Goal: Task Accomplishment & Management: Manage account settings

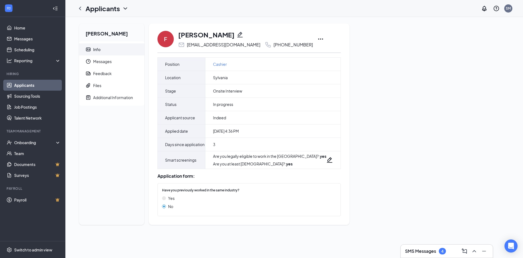
click at [317, 38] on icon "Ellipses" at bounding box center [320, 39] width 7 height 7
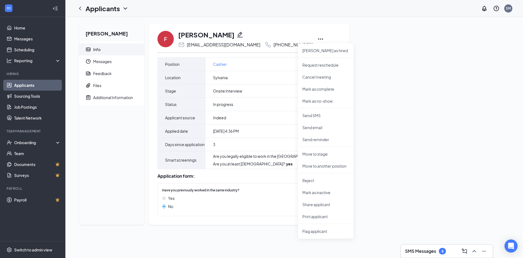
click at [411, 141] on div "Fernando Jr Info Messages Feedback Files Additional Information F Fernando Jr f…" at bounding box center [294, 125] width 439 height 205
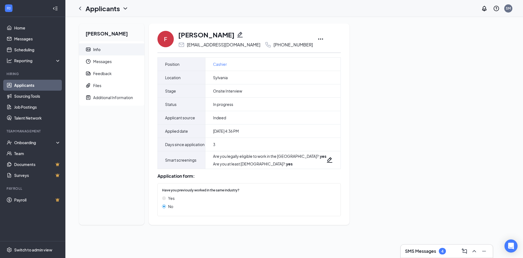
click at [317, 37] on icon "Ellipses" at bounding box center [320, 39] width 7 height 7
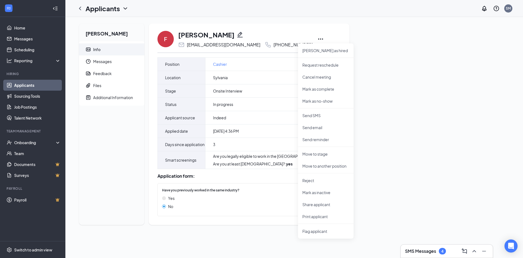
click at [414, 91] on div "Fernando Jr Info Messages Feedback Files Additional Information F Fernando Jr f…" at bounding box center [294, 125] width 439 height 205
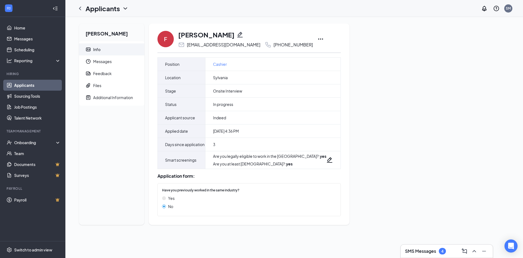
click at [202, 186] on div "Application form: Have you previously worked in the same industry? Yes No" at bounding box center [249, 193] width 183 height 49
click at [104, 95] on div "Additional Information" at bounding box center [113, 97] width 40 height 5
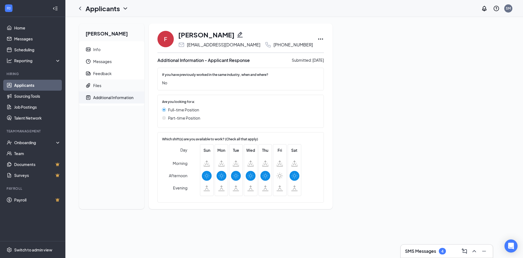
click at [105, 86] on span "Files" at bounding box center [116, 85] width 47 height 12
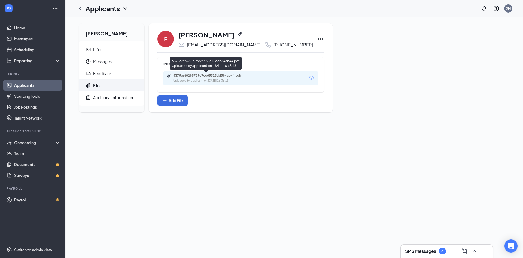
click at [219, 75] on div "6375e6f8285729c7cc65315dd384ab44.pdf" at bounding box center [211, 75] width 76 height 4
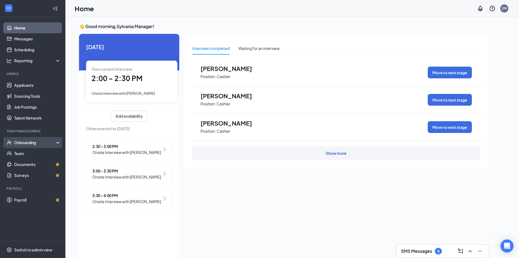
drag, startPoint x: 39, startPoint y: 141, endPoint x: 41, endPoint y: 146, distance: 5.0
click at [40, 141] on div "Onboarding" at bounding box center [35, 142] width 42 height 5
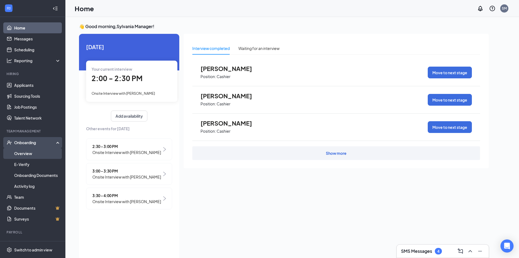
click at [37, 154] on link "Overview" at bounding box center [37, 153] width 47 height 11
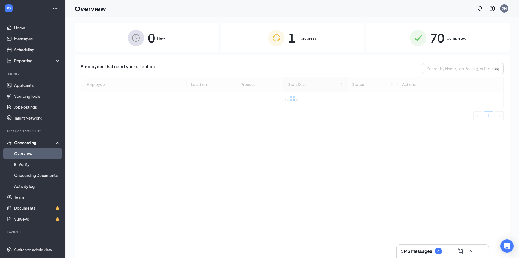
click at [38, 148] on div "Onboarding" at bounding box center [32, 142] width 65 height 11
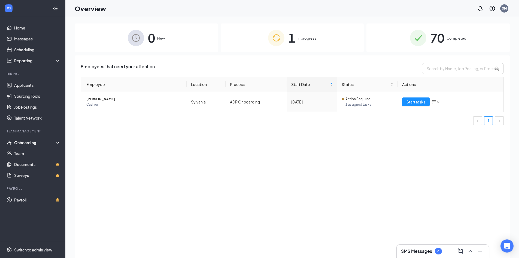
click at [38, 148] on div "Onboarding" at bounding box center [32, 142] width 65 height 11
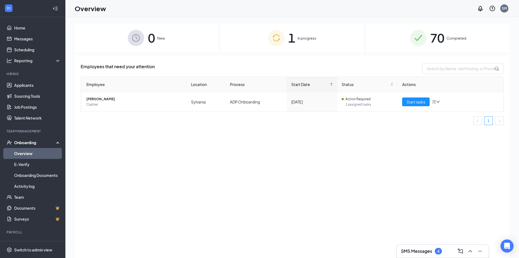
click at [444, 42] on span "70" at bounding box center [437, 37] width 14 height 19
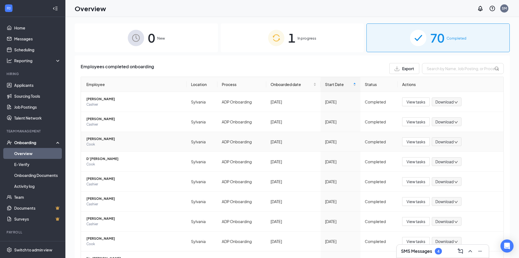
scroll to position [27, 0]
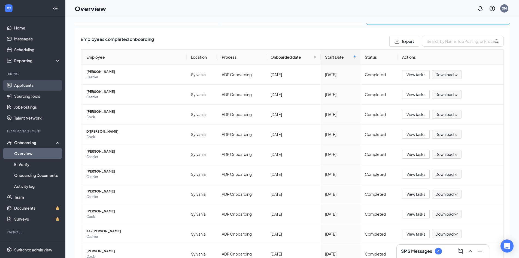
click at [20, 82] on link "Applicants" at bounding box center [37, 85] width 47 height 11
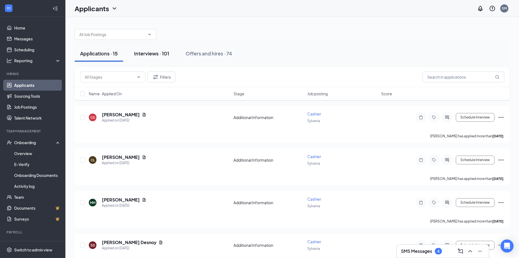
click at [154, 56] on div "Interviews · 101" at bounding box center [151, 53] width 35 height 7
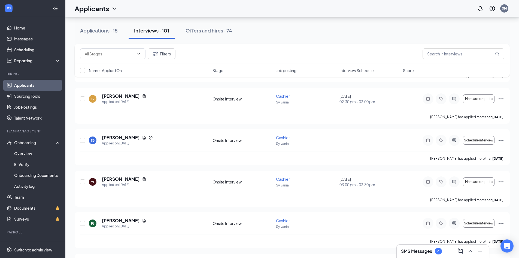
scroll to position [491, 0]
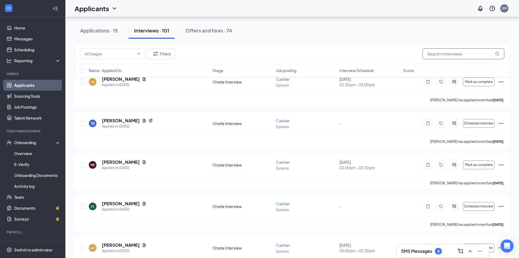
click at [432, 52] on input "text" at bounding box center [464, 53] width 82 height 11
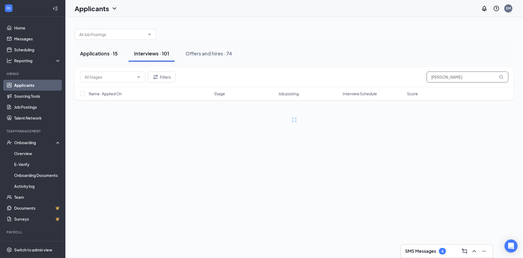
type input "kimberly"
click at [107, 54] on div "Applications · 15" at bounding box center [99, 53] width 38 height 7
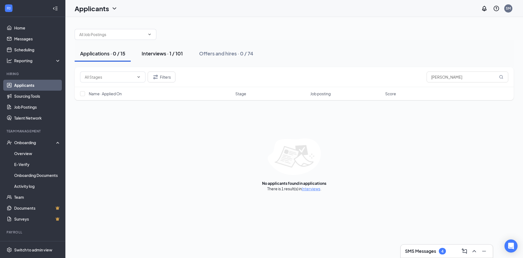
click at [158, 57] on button "Interviews · 1 / 101" at bounding box center [162, 53] width 52 height 16
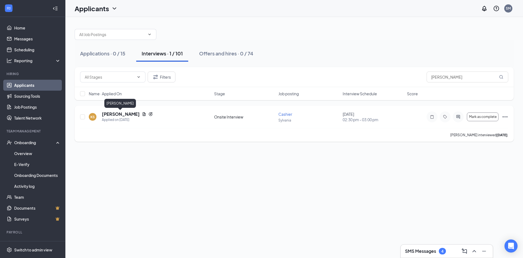
click at [124, 115] on h5 "Kimberly Shope" at bounding box center [121, 114] width 38 height 6
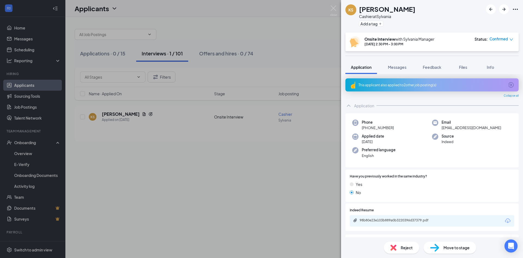
click at [452, 245] on span "Move to stage" at bounding box center [457, 247] width 26 height 6
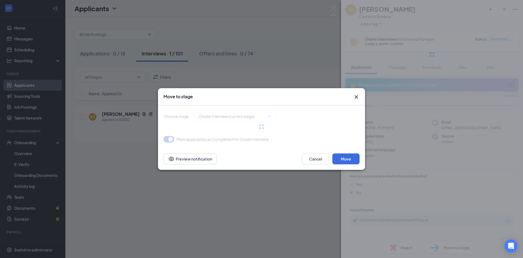
type input "Hiring Complete (final stage)"
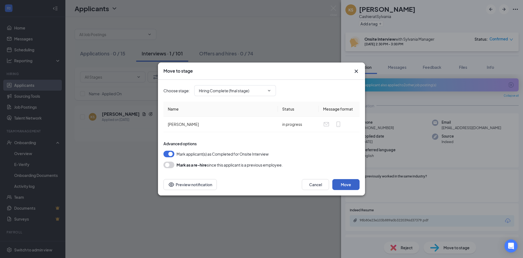
click at [354, 185] on button "Move" at bounding box center [345, 184] width 27 height 11
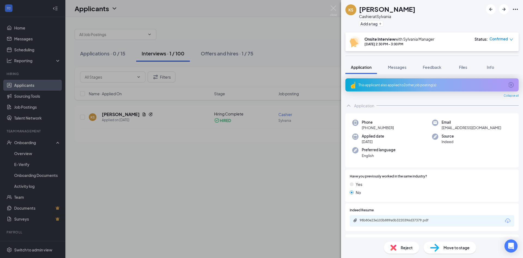
click at [456, 243] on div "Move to stage" at bounding box center [450, 247] width 53 height 12
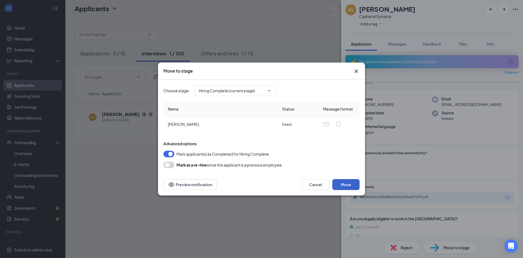
click at [351, 188] on button "Move" at bounding box center [345, 184] width 27 height 11
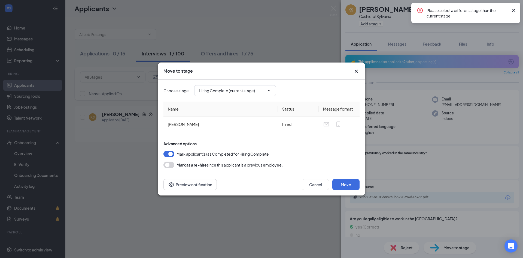
click at [355, 71] on icon "Cross" at bounding box center [356, 71] width 7 height 7
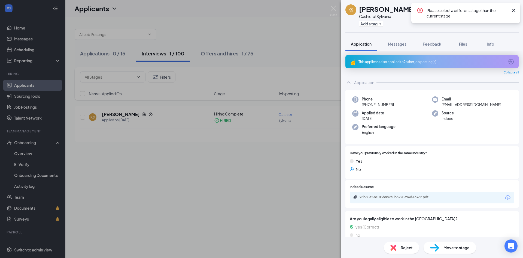
click at [513, 8] on icon "Cross" at bounding box center [514, 10] width 7 height 7
click at [336, 10] on img at bounding box center [333, 10] width 7 height 11
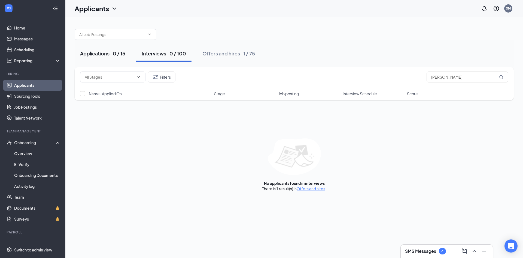
click at [118, 51] on div "Applications · 0 / 15" at bounding box center [102, 53] width 45 height 7
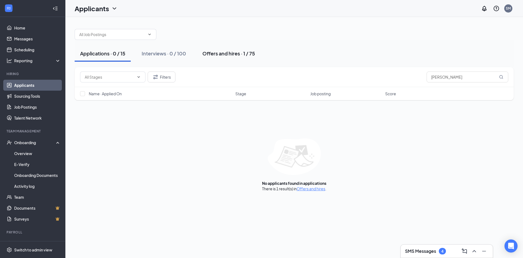
click at [245, 57] on button "Offers and hires · 1 / 75" at bounding box center [228, 53] width 63 height 16
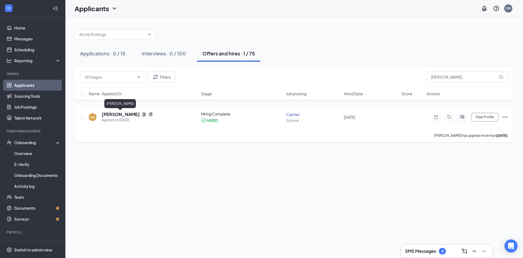
click at [122, 112] on h5 "Kimberly Shope" at bounding box center [121, 114] width 38 height 6
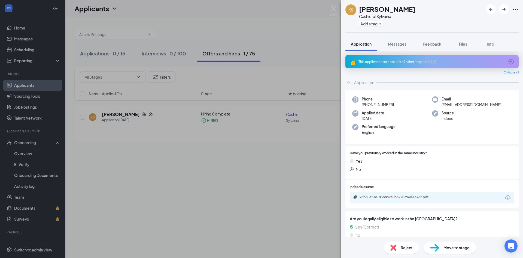
click at [156, 114] on div "KS Kimberly Shope Cashier at Sylvania Add a tag Application Messages Feedback F…" at bounding box center [261, 129] width 523 height 258
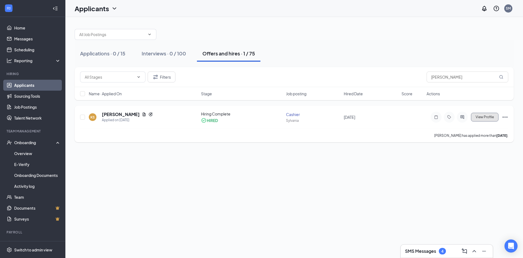
click at [489, 119] on span "View Profile" at bounding box center [485, 117] width 18 height 4
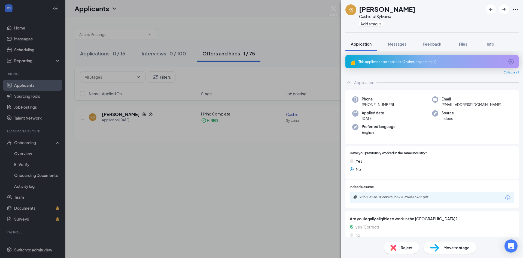
click at [34, 181] on div "KS Kimberly Shope Cashier at Sylvania Add a tag Application Messages Feedback F…" at bounding box center [261, 129] width 523 height 258
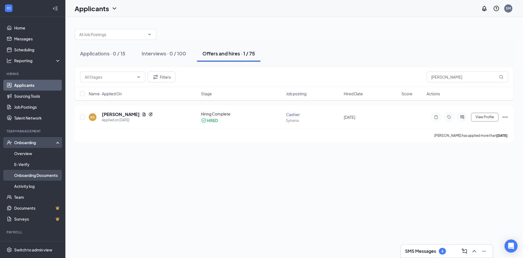
click at [31, 174] on link "Onboarding Documents" at bounding box center [37, 175] width 47 height 11
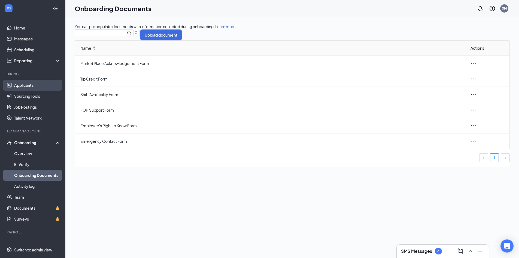
click at [29, 84] on link "Applicants" at bounding box center [37, 85] width 47 height 11
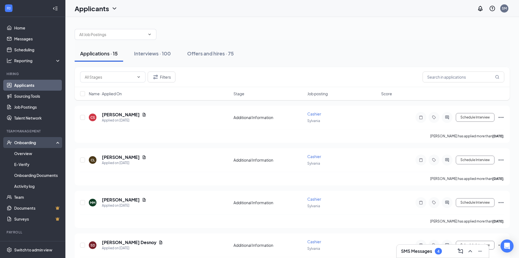
click at [34, 145] on div "Onboarding" at bounding box center [35, 142] width 42 height 5
click at [32, 150] on link "Overview" at bounding box center [37, 153] width 47 height 11
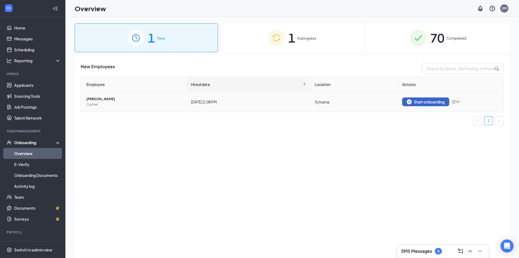
click at [411, 99] on button "Start onboarding" at bounding box center [425, 101] width 47 height 9
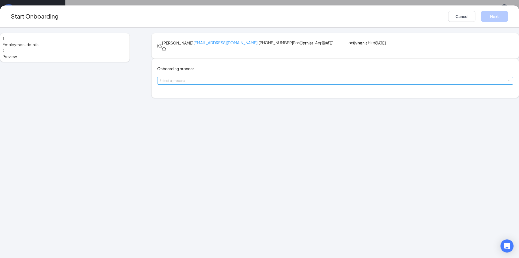
click at [229, 83] on div "Select a process" at bounding box center [333, 80] width 349 height 5
click at [216, 122] on li "ADP Onboarding" at bounding box center [227, 122] width 89 height 10
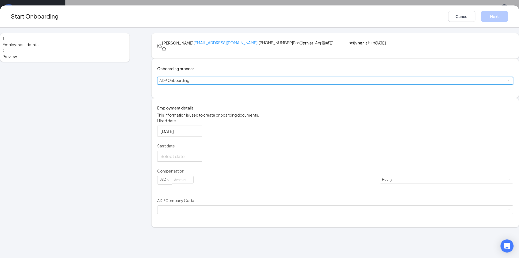
scroll to position [5, 0]
click at [199, 159] on div at bounding box center [180, 156] width 38 height 7
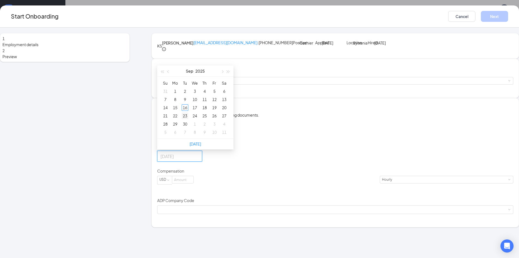
type input "Sep 23, 2025"
click at [188, 119] on div "23" at bounding box center [185, 115] width 7 height 7
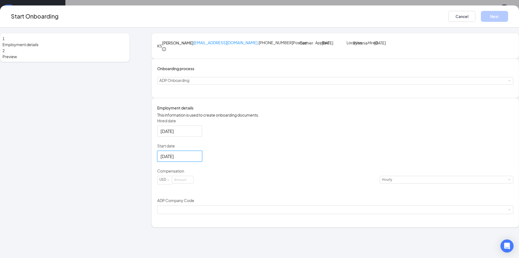
scroll to position [25, 0]
click at [193, 183] on input at bounding box center [182, 179] width 21 height 7
type input "13.5"
click at [293, 173] on div "Hired date Sep 16, 2025 Start date Sep 23, 2025 Sep 2025 Su Mo Tu We Th Fr Sa 3…" at bounding box center [335, 166] width 356 height 96
click at [263, 213] on div at bounding box center [335, 209] width 352 height 8
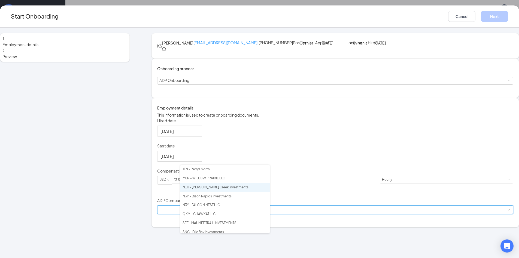
click at [229, 190] on li "N1U - Boone Creek Investments" at bounding box center [224, 187] width 89 height 9
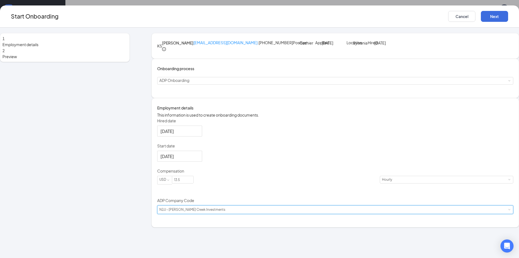
scroll to position [5, 0]
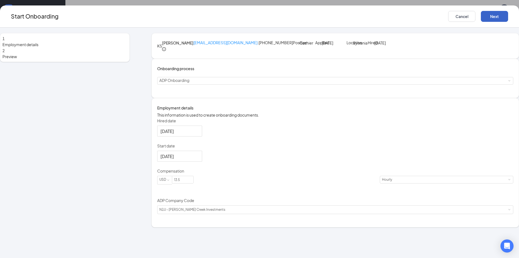
click at [481, 14] on button "Next" at bounding box center [494, 16] width 27 height 11
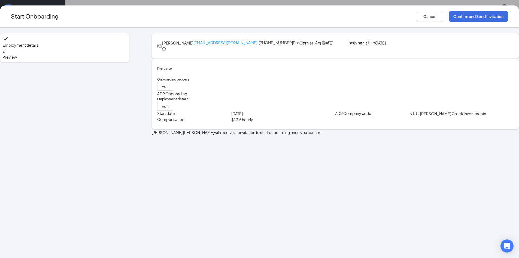
scroll to position [0, 0]
click at [449, 18] on button "Confirm and Send Invitation" at bounding box center [478, 16] width 59 height 11
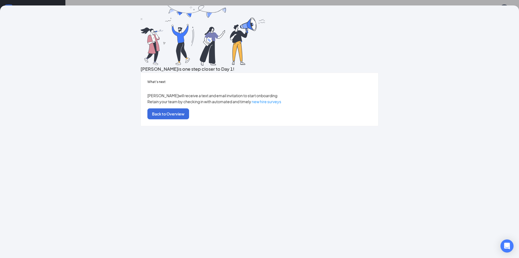
scroll to position [25, 0]
click at [189, 119] on button "Back to Overview" at bounding box center [168, 113] width 42 height 11
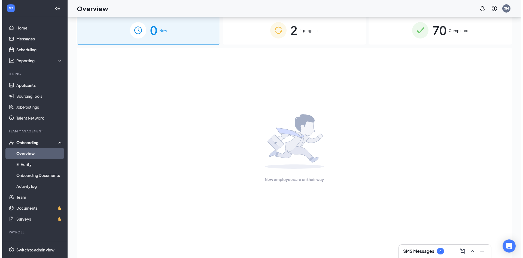
scroll to position [0, 0]
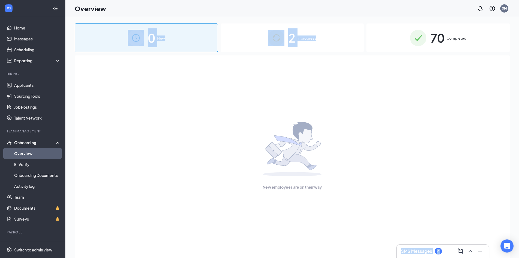
drag, startPoint x: 316, startPoint y: 13, endPoint x: 323, endPoint y: 38, distance: 26.2
click at [318, 22] on div "Overview SM SMS Messages 4 0 New 2 In progress 70 Completed New employees are o…" at bounding box center [292, 141] width 454 height 282
click at [323, 38] on div "2 In progress" at bounding box center [292, 37] width 143 height 29
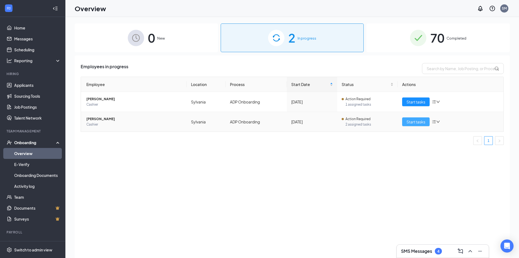
click at [410, 122] on span "Start tasks" at bounding box center [416, 122] width 19 height 6
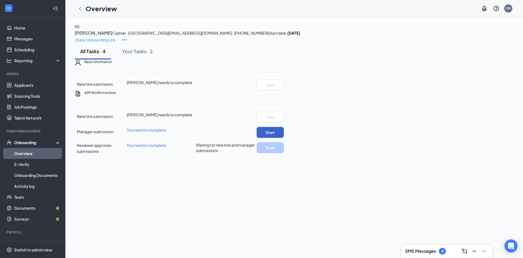
click at [284, 138] on button "Start" at bounding box center [270, 132] width 27 height 11
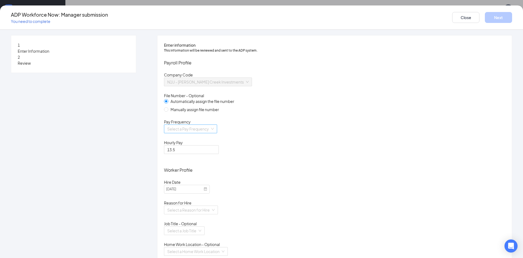
click at [210, 133] on input "search" at bounding box center [188, 129] width 43 height 8
click at [210, 185] on div "Biweekly" at bounding box center [228, 183] width 83 height 6
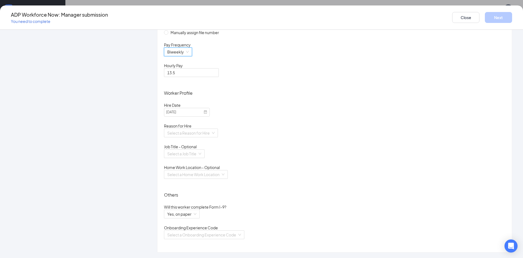
scroll to position [82, 0]
click at [211, 137] on input "search" at bounding box center [189, 133] width 44 height 8
click at [236, 164] on div "HIRE" at bounding box center [227, 161] width 89 height 9
click at [205, 158] on div "Select a Job Title" at bounding box center [184, 153] width 41 height 9
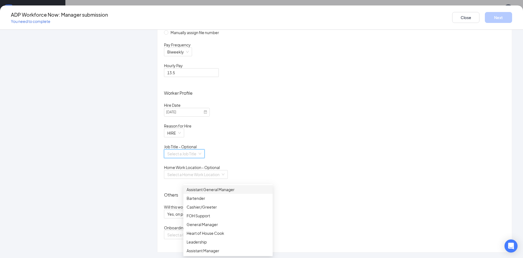
scroll to position [117, 0]
click at [331, 164] on div "Home Work Location - Optional" at bounding box center [334, 166] width 341 height 5
click at [198, 149] on input "search" at bounding box center [182, 153] width 30 height 8
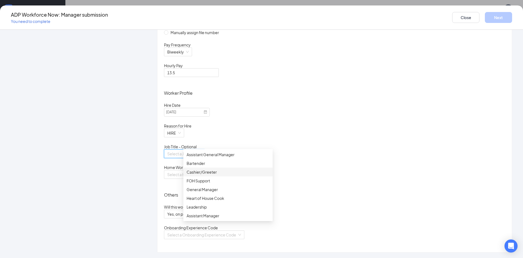
click at [225, 173] on div "Cashier/Greeter" at bounding box center [228, 172] width 83 height 6
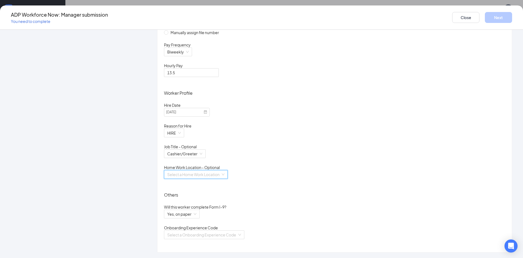
click at [221, 174] on input "search" at bounding box center [193, 174] width 53 height 8
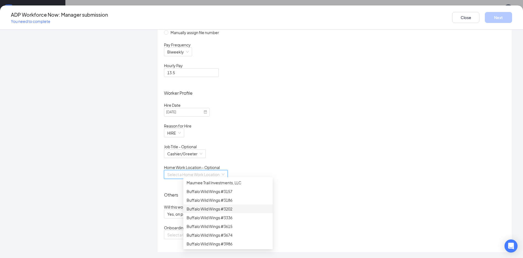
click at [235, 209] on div "Buffalo Wild Wings #3202" at bounding box center [228, 208] width 83 height 6
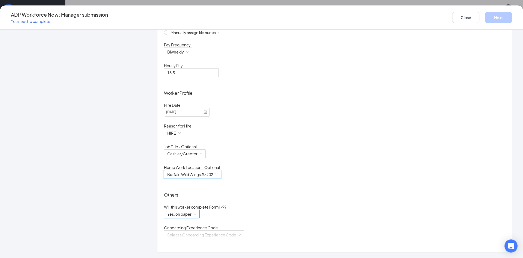
click at [196, 213] on span "Yes, on paper" at bounding box center [181, 214] width 29 height 8
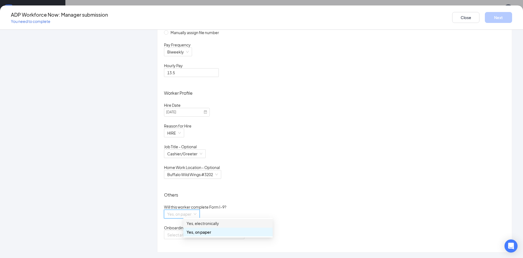
click at [228, 221] on div "Yes, electronically" at bounding box center [228, 223] width 83 height 6
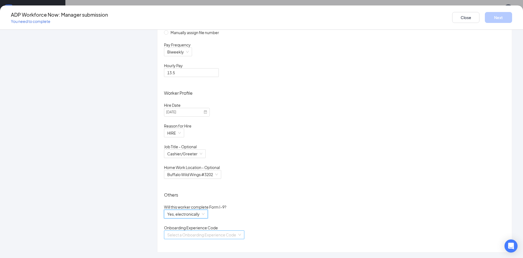
click at [209, 230] on div "Select a Onboarding Experience Code" at bounding box center [204, 234] width 80 height 9
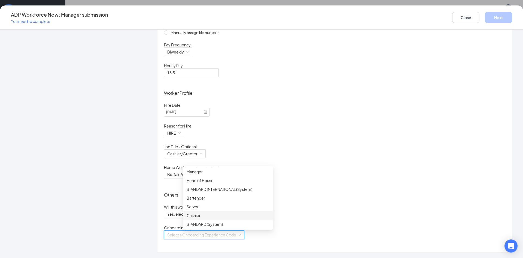
click at [205, 214] on div "Cashier" at bounding box center [228, 215] width 83 height 6
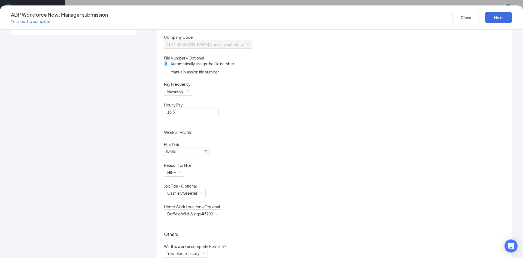
scroll to position [0, 0]
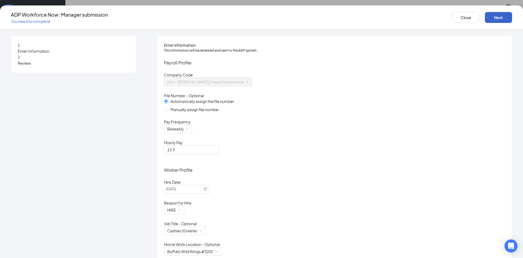
click at [485, 14] on button "Next" at bounding box center [498, 17] width 27 height 11
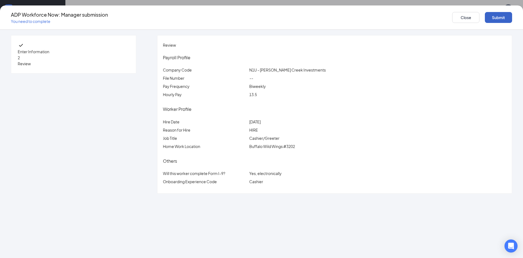
click at [485, 13] on button "Submit" at bounding box center [498, 17] width 27 height 11
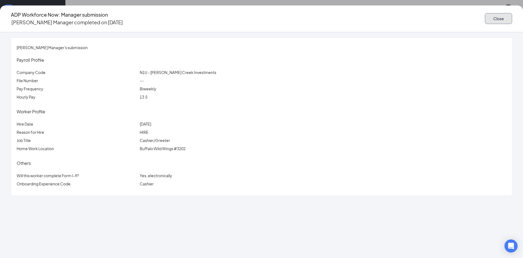
click at [485, 16] on button "Close" at bounding box center [498, 18] width 27 height 11
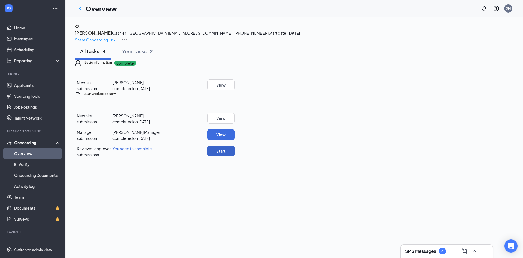
click at [235, 156] on button "Start" at bounding box center [220, 150] width 27 height 11
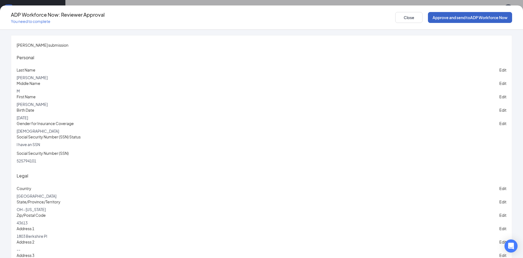
click at [442, 14] on button "Approve and send to ADP Workforce Now" at bounding box center [470, 17] width 84 height 11
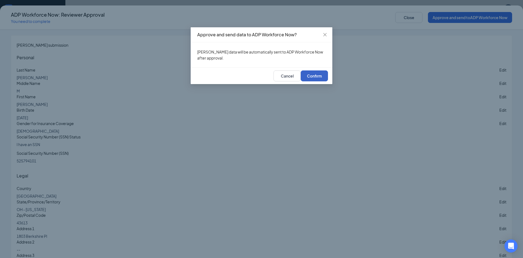
click at [324, 81] on button "Confirm" at bounding box center [314, 75] width 27 height 11
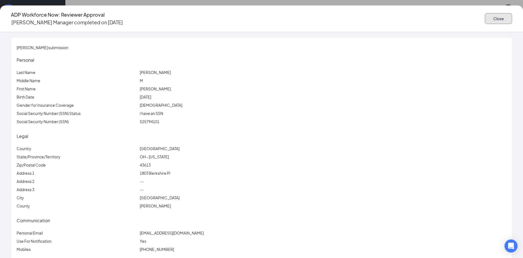
click at [485, 17] on button "Close" at bounding box center [498, 18] width 27 height 11
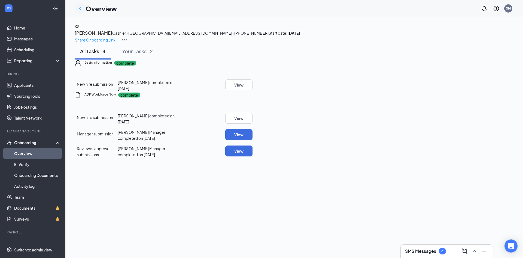
click at [80, 8] on icon "ChevronLeft" at bounding box center [80, 9] width 2 height 4
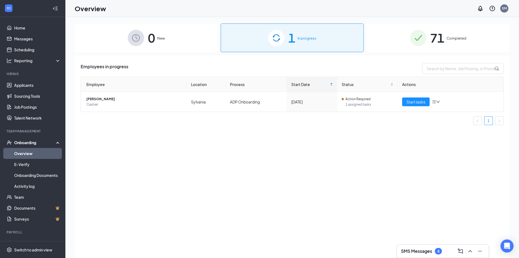
click at [453, 39] on span "Completed" at bounding box center [457, 37] width 20 height 5
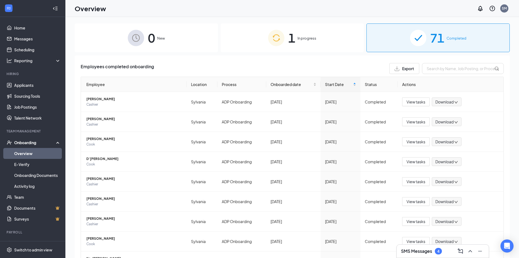
click at [282, 40] on img at bounding box center [276, 38] width 16 height 16
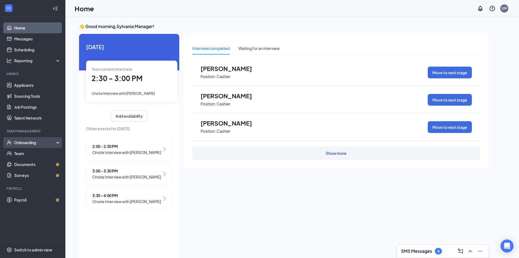
click at [47, 144] on div "Onboarding" at bounding box center [35, 142] width 42 height 5
click at [30, 143] on div "Onboarding" at bounding box center [35, 142] width 42 height 5
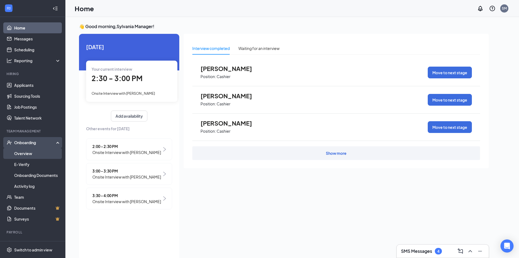
click at [30, 150] on link "Overview" at bounding box center [37, 153] width 47 height 11
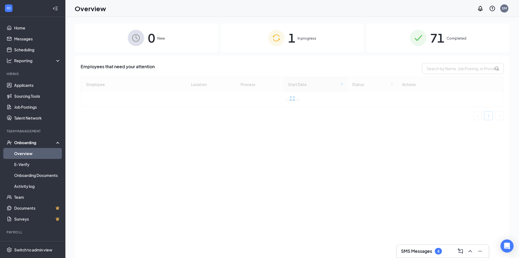
click at [445, 38] on div "71 Completed" at bounding box center [438, 37] width 143 height 29
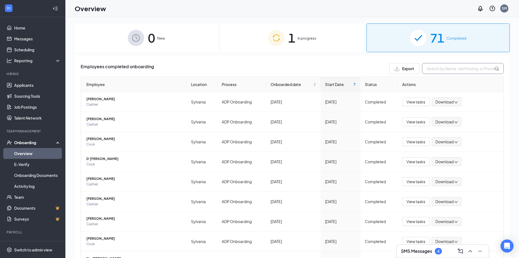
click at [438, 68] on input "text" at bounding box center [463, 68] width 82 height 11
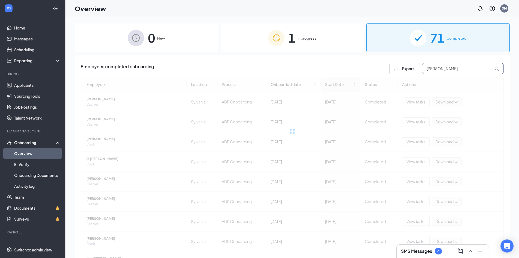
type input "kimberly"
click at [495, 70] on icon at bounding box center [497, 68] width 5 height 5
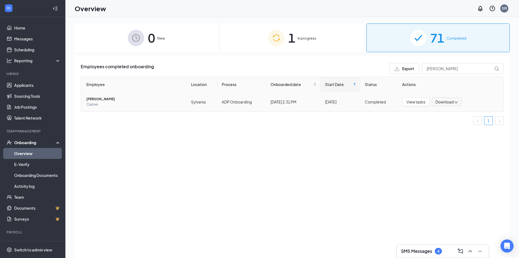
click at [108, 98] on span "Kimberly M Shope" at bounding box center [134, 98] width 96 height 5
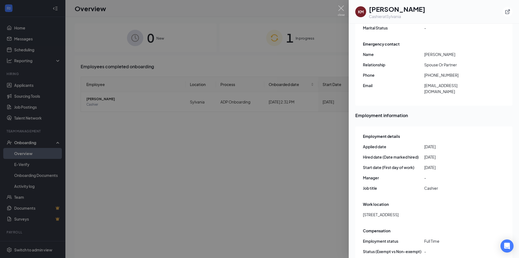
scroll to position [25, 0]
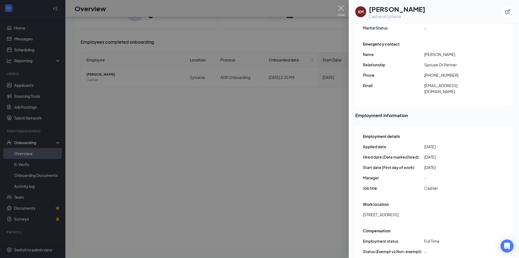
click at [341, 9] on img at bounding box center [341, 10] width 7 height 11
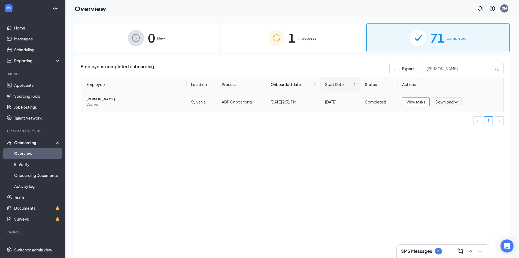
click at [418, 102] on span "View tasks" at bounding box center [416, 102] width 19 height 6
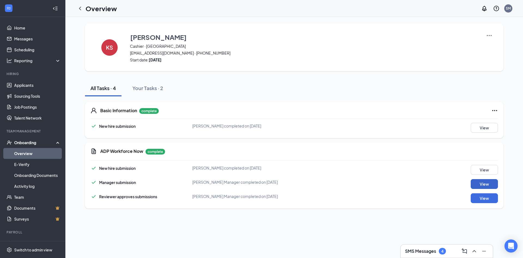
click at [482, 183] on button "View" at bounding box center [484, 184] width 27 height 10
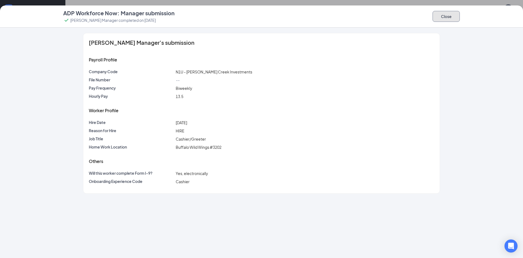
click at [443, 17] on button "Close" at bounding box center [446, 16] width 27 height 11
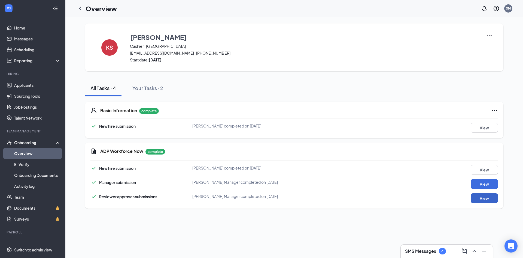
click at [487, 196] on button "View" at bounding box center [484, 198] width 27 height 10
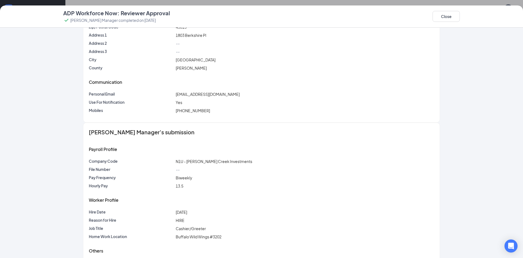
scroll to position [167, 0]
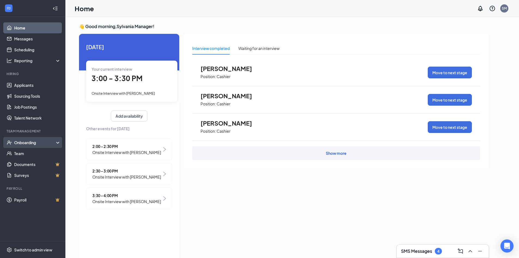
click at [49, 144] on div "Onboarding" at bounding box center [35, 142] width 42 height 5
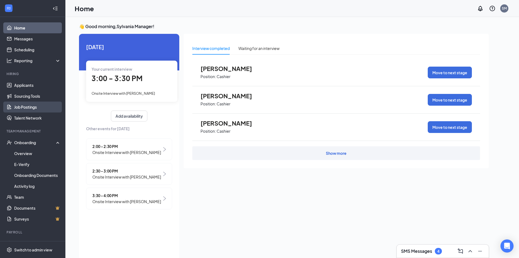
click at [34, 106] on link "Job Postings" at bounding box center [37, 106] width 47 height 11
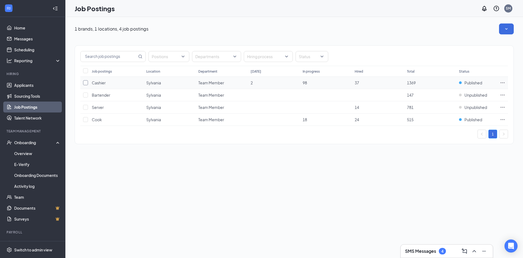
click at [87, 80] on input "checkbox" at bounding box center [85, 82] width 5 height 5
checkbox input "true"
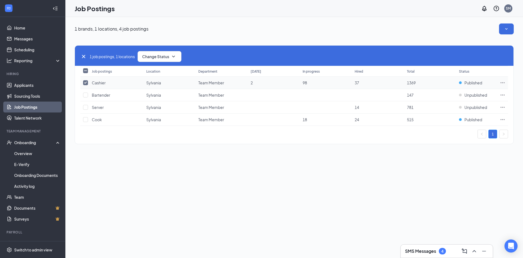
click at [505, 81] on icon "Ellipses" at bounding box center [502, 82] width 5 height 5
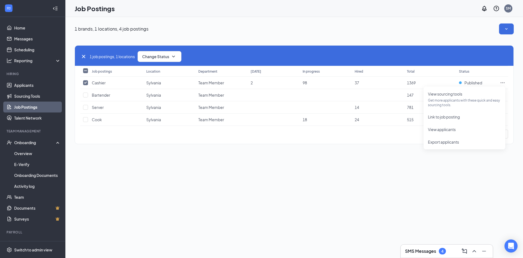
click at [452, 38] on div "1 job postings, 1 locations Change Status Job postings Location Department Toda…" at bounding box center [294, 91] width 439 height 115
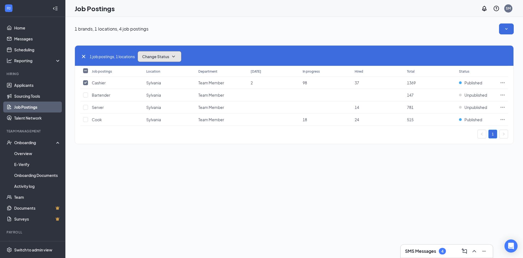
click at [175, 57] on icon "SmallChevronDown" at bounding box center [173, 57] width 3 height 2
click at [165, 83] on div "Unpublish" at bounding box center [171, 83] width 65 height 12
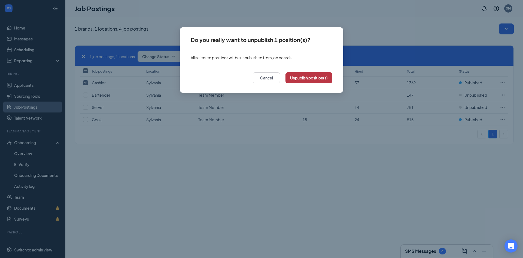
click at [314, 75] on button "Unpublish position(s)" at bounding box center [309, 77] width 47 height 11
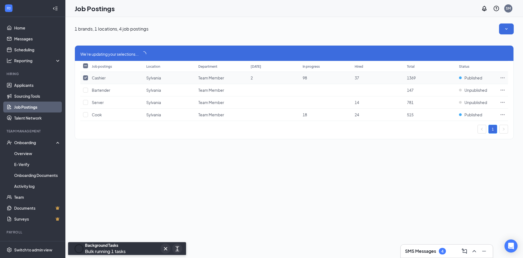
click at [308, 80] on td "98" at bounding box center [326, 78] width 52 height 12
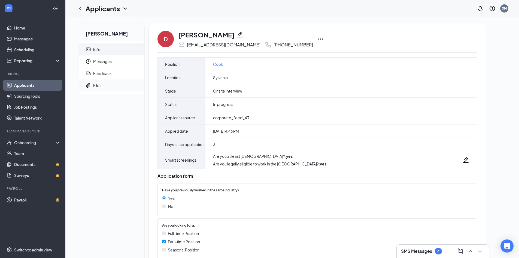
click at [103, 84] on span "Files" at bounding box center [116, 85] width 47 height 12
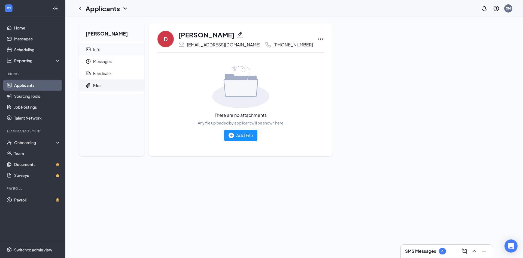
click at [100, 49] on div "Info" at bounding box center [96, 49] width 7 height 5
